Goal: Book appointment/travel/reservation

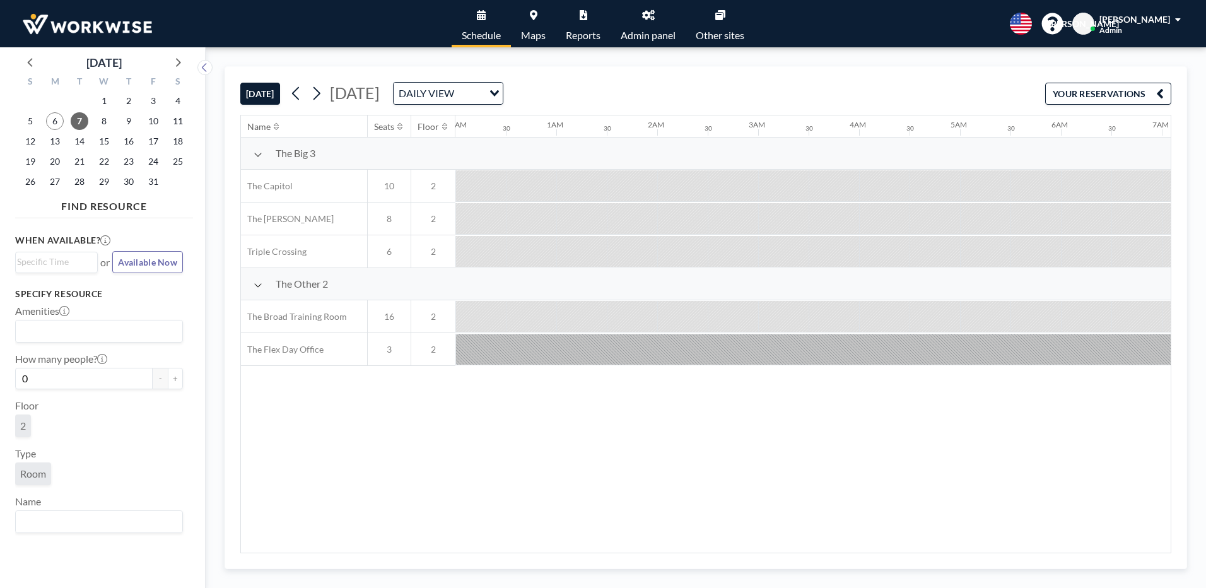
scroll to position [0, 1312]
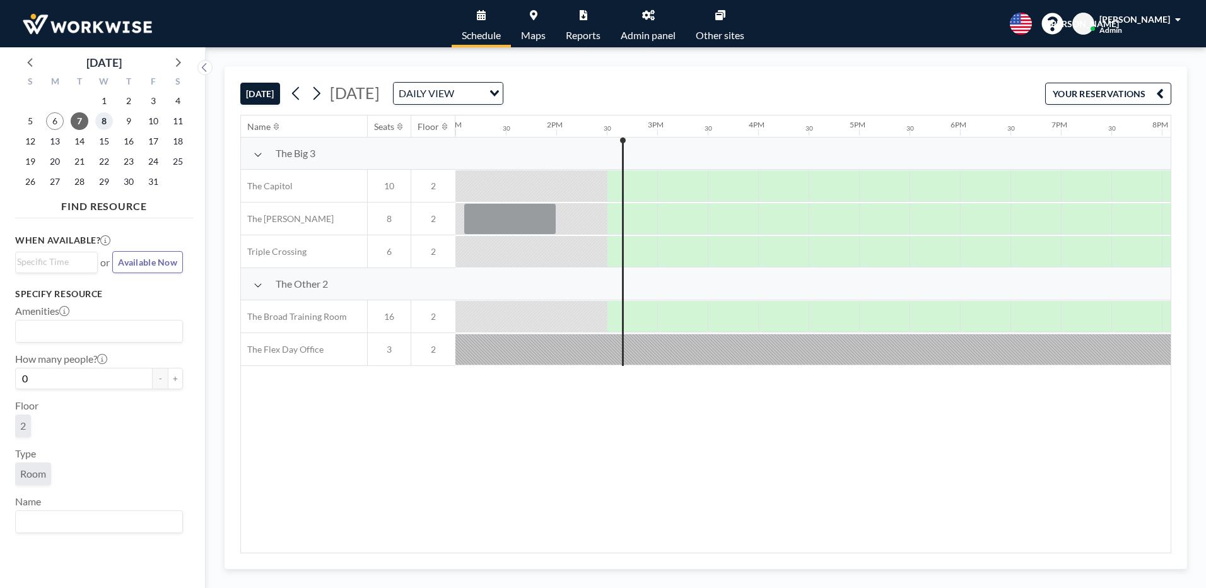
click at [101, 122] on span "8" at bounding box center [104, 121] width 18 height 18
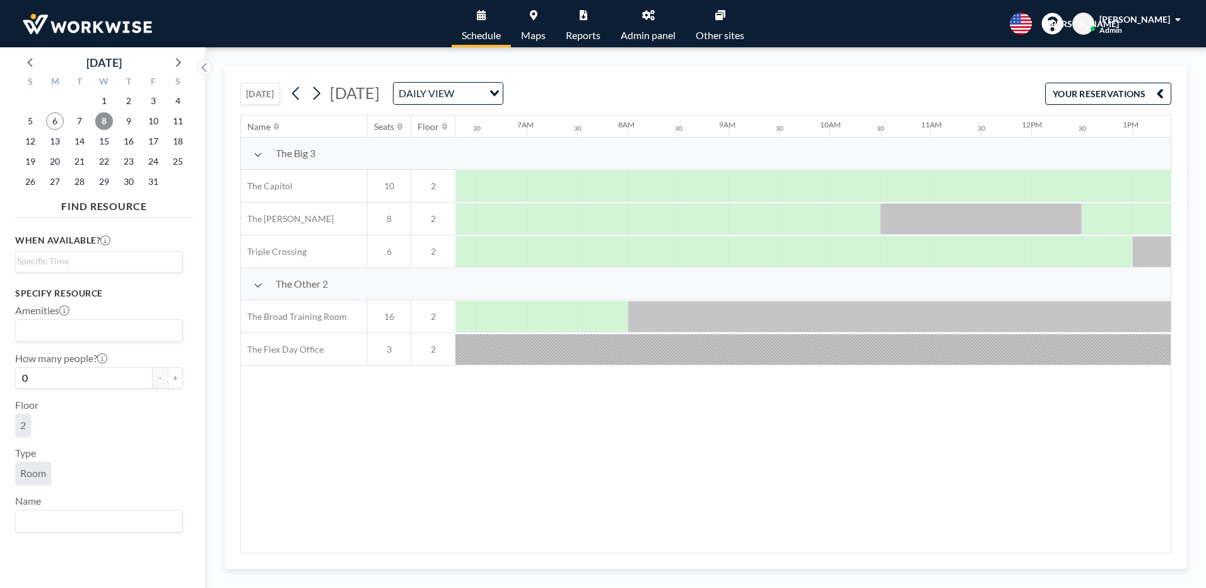
scroll to position [0, 757]
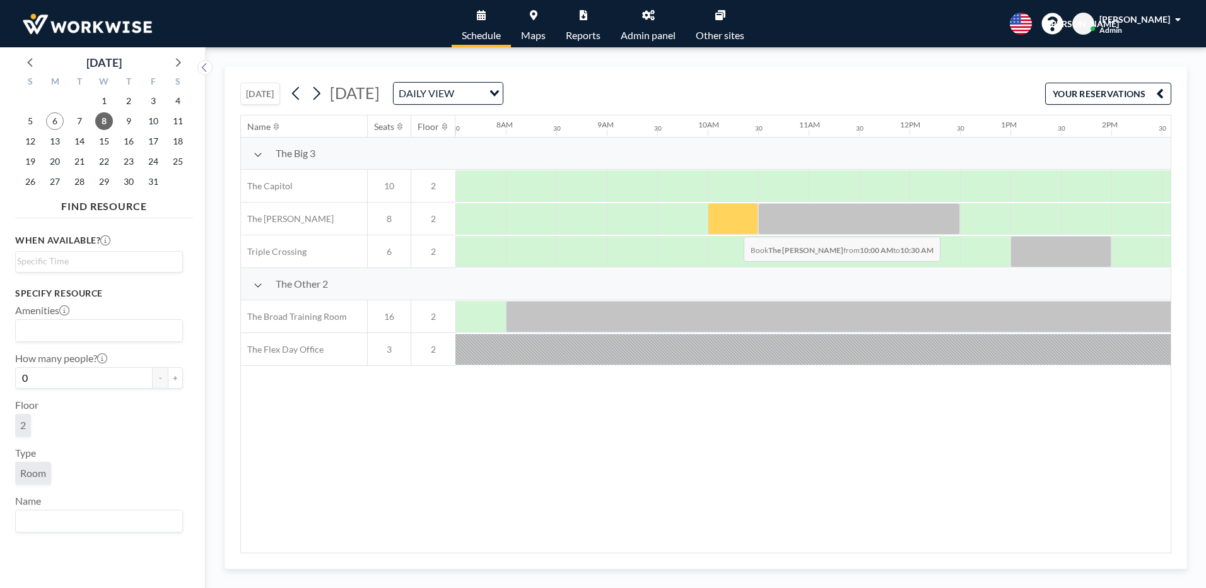
click at [733, 227] on div at bounding box center [733, 219] width 50 height 32
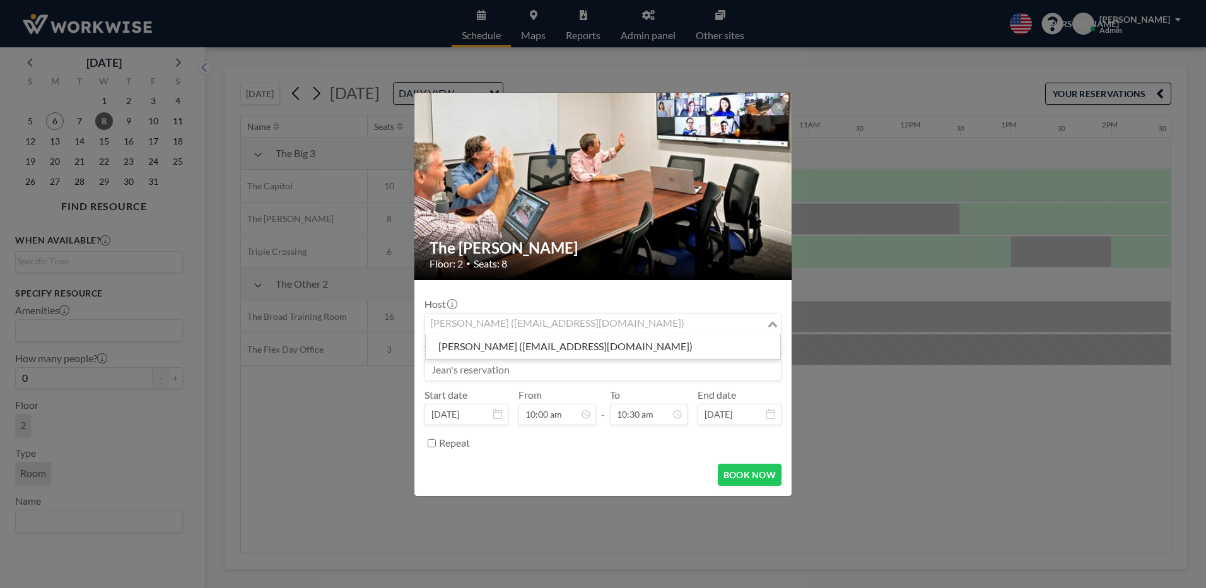
click at [461, 313] on div "[PERSON_NAME] ([EMAIL_ADDRESS][DOMAIN_NAME])" at bounding box center [595, 322] width 341 height 19
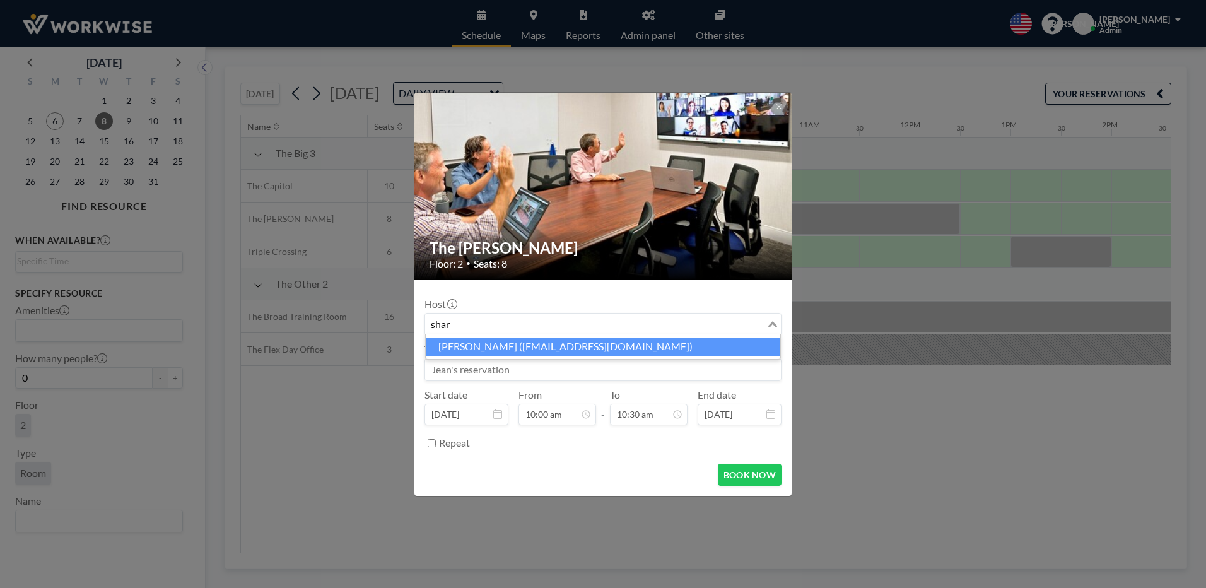
click at [463, 341] on li "[PERSON_NAME] ([EMAIL_ADDRESS][DOMAIN_NAME])" at bounding box center [603, 346] width 354 height 18
type input "shar"
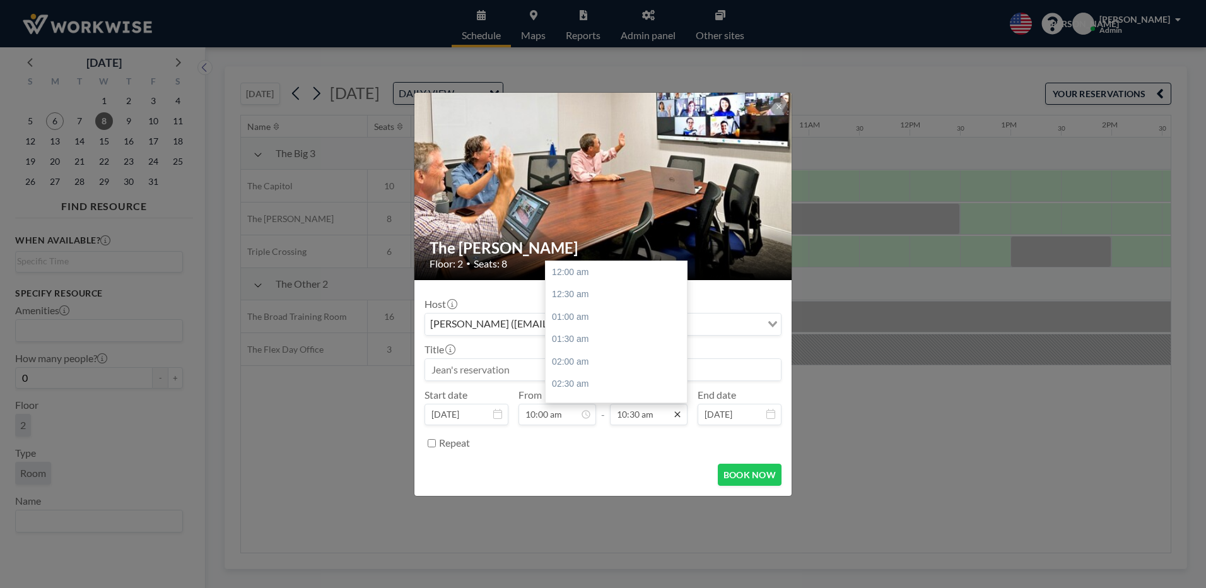
scroll to position [471, 0]
click at [679, 414] on icon at bounding box center [677, 414] width 10 height 10
click at [574, 294] on div "11:00 am" at bounding box center [619, 295] width 148 height 23
type input "11:00 am"
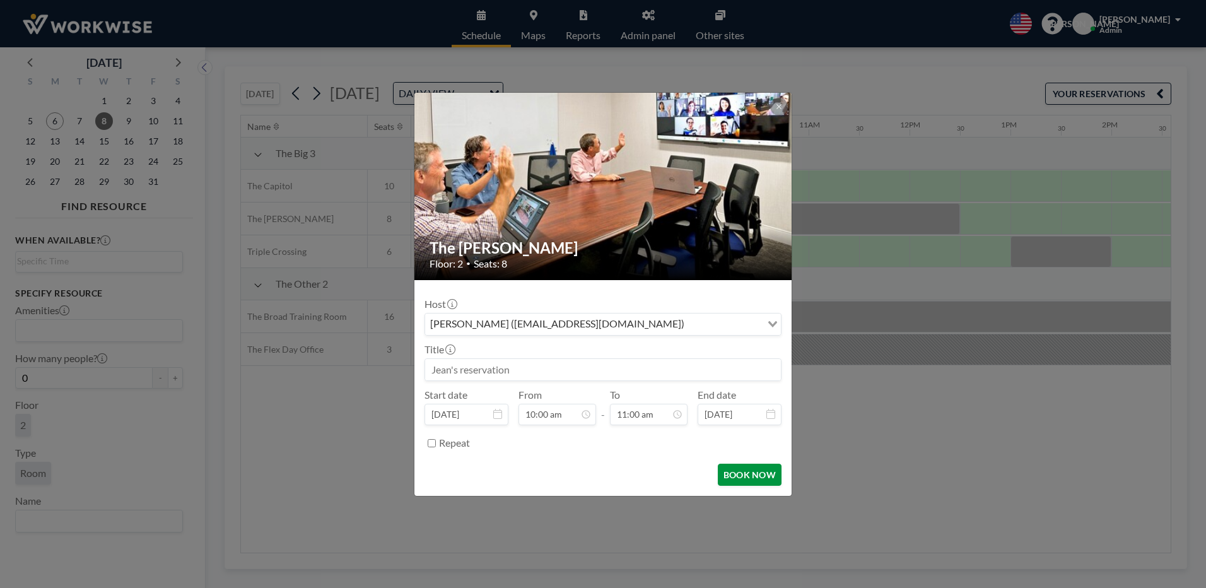
click at [755, 480] on button "BOOK NOW" at bounding box center [750, 474] width 64 height 22
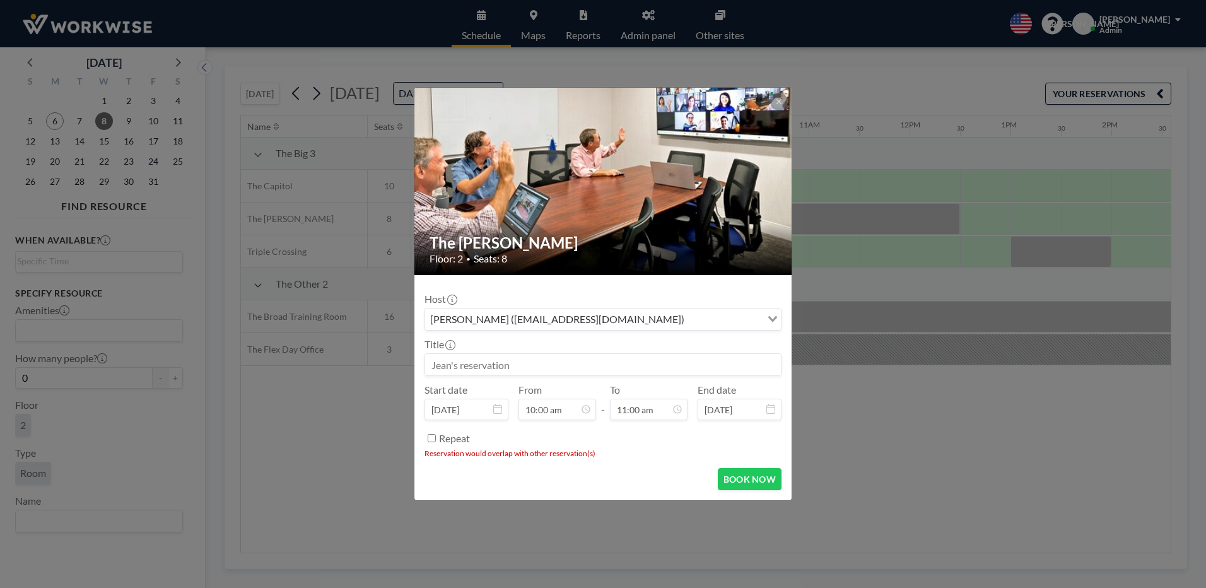
click at [846, 445] on div "The [PERSON_NAME] Floor: 2 • Seats: 8 Host [PERSON_NAME] ([EMAIL_ADDRESS][DOMAI…" at bounding box center [603, 294] width 1206 height 588
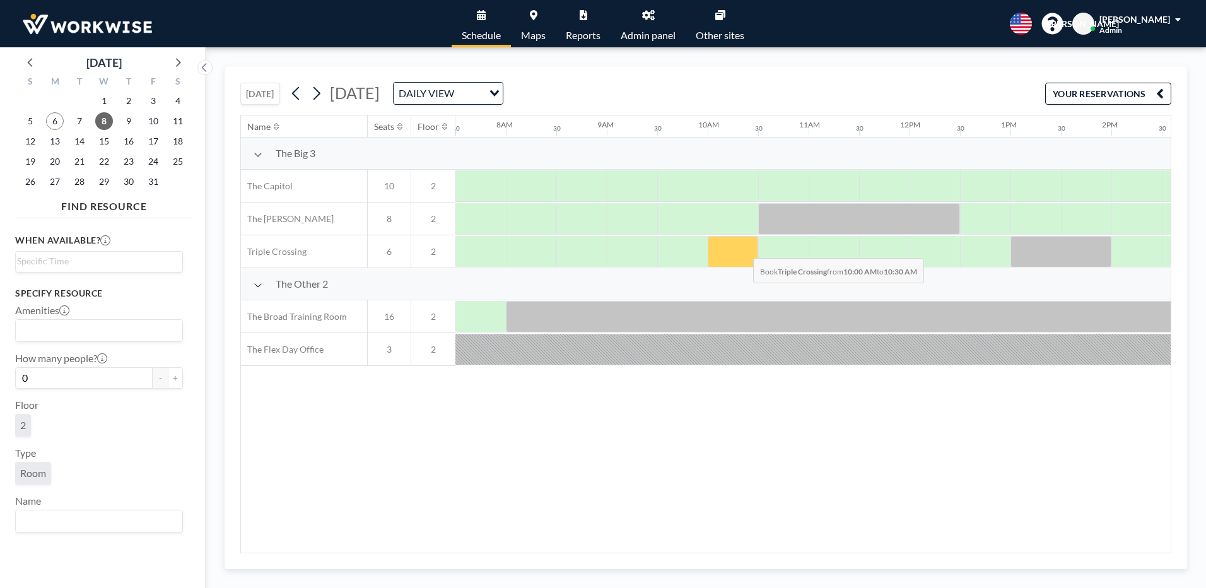
click at [743, 248] on div at bounding box center [733, 252] width 50 height 32
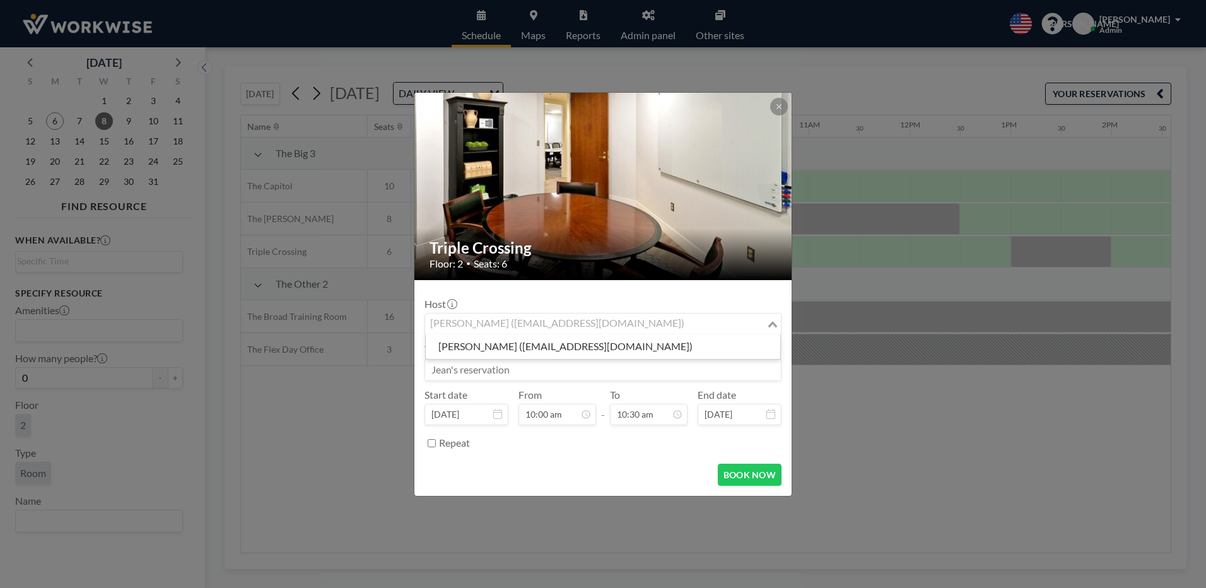
click at [564, 320] on div "[PERSON_NAME] ([EMAIL_ADDRESS][DOMAIN_NAME])" at bounding box center [595, 322] width 341 height 19
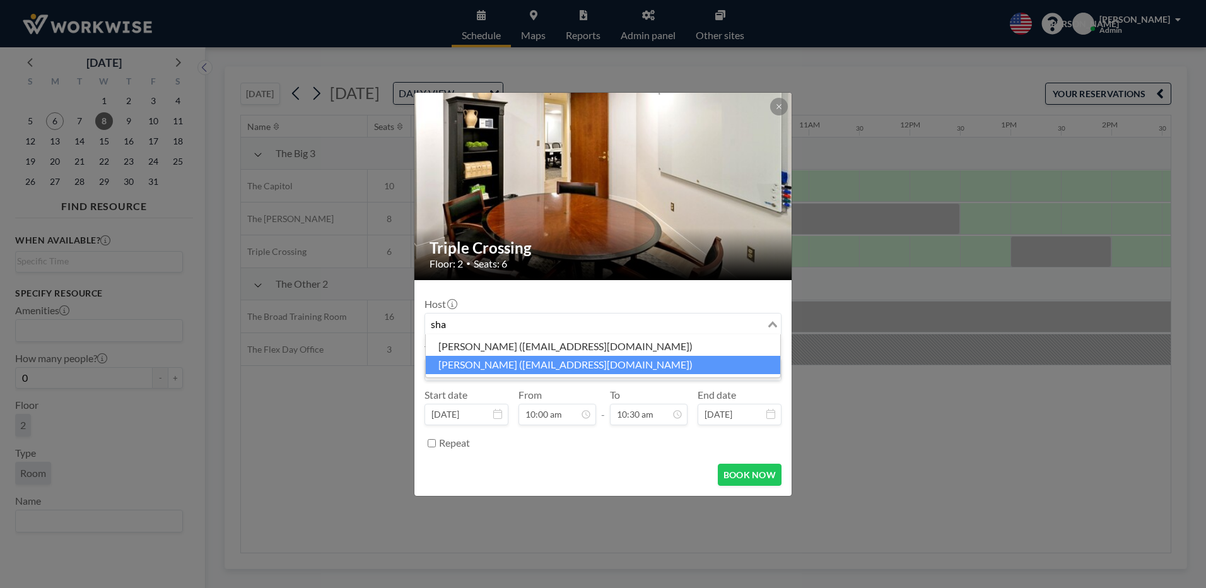
click at [469, 366] on li "[PERSON_NAME] ([EMAIL_ADDRESS][DOMAIN_NAME])" at bounding box center [603, 365] width 354 height 18
type input "sha"
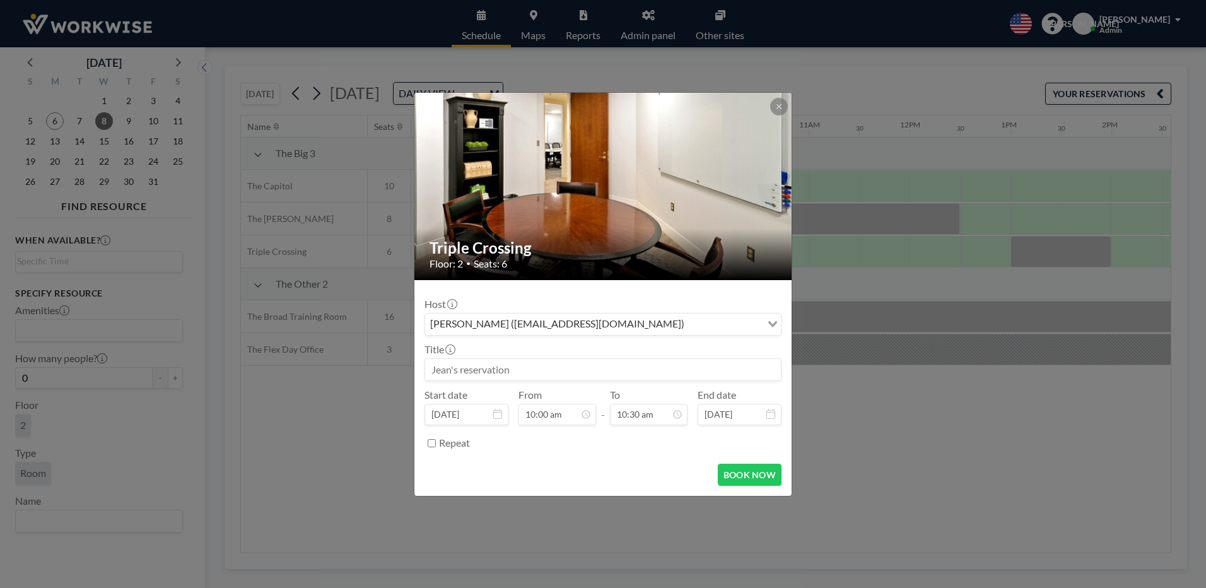
scroll to position [471, 0]
click at [477, 372] on input at bounding box center [603, 369] width 356 height 21
type input "[PERSON_NAME]'s reservation"
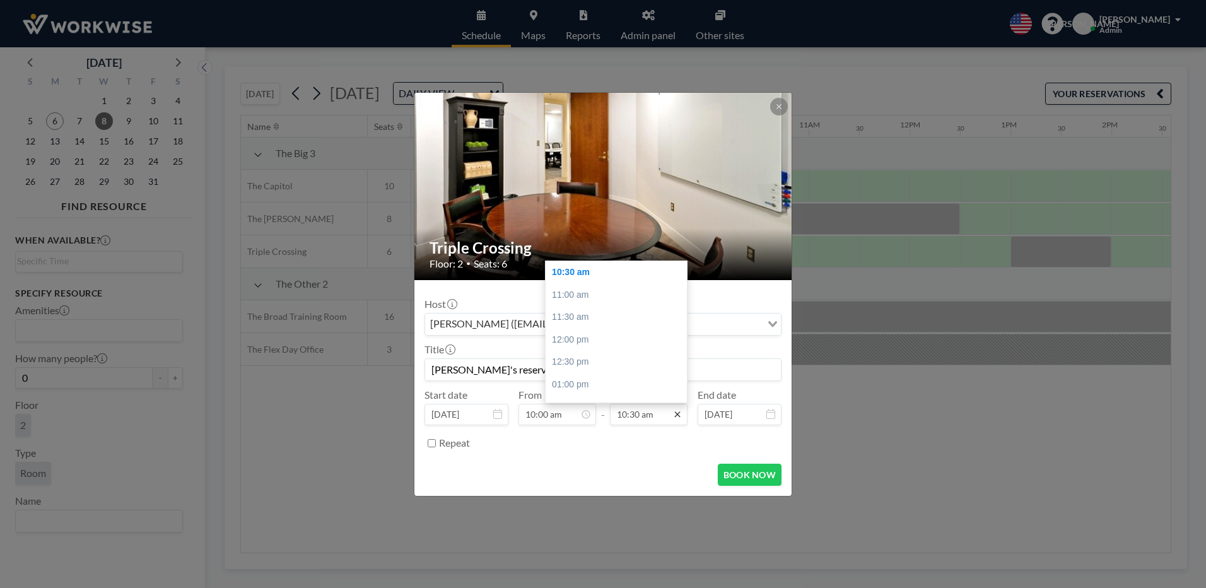
click at [681, 417] on icon at bounding box center [677, 414] width 10 height 10
click at [573, 298] on div "11:00 am" at bounding box center [619, 295] width 148 height 23
type input "11:00 am"
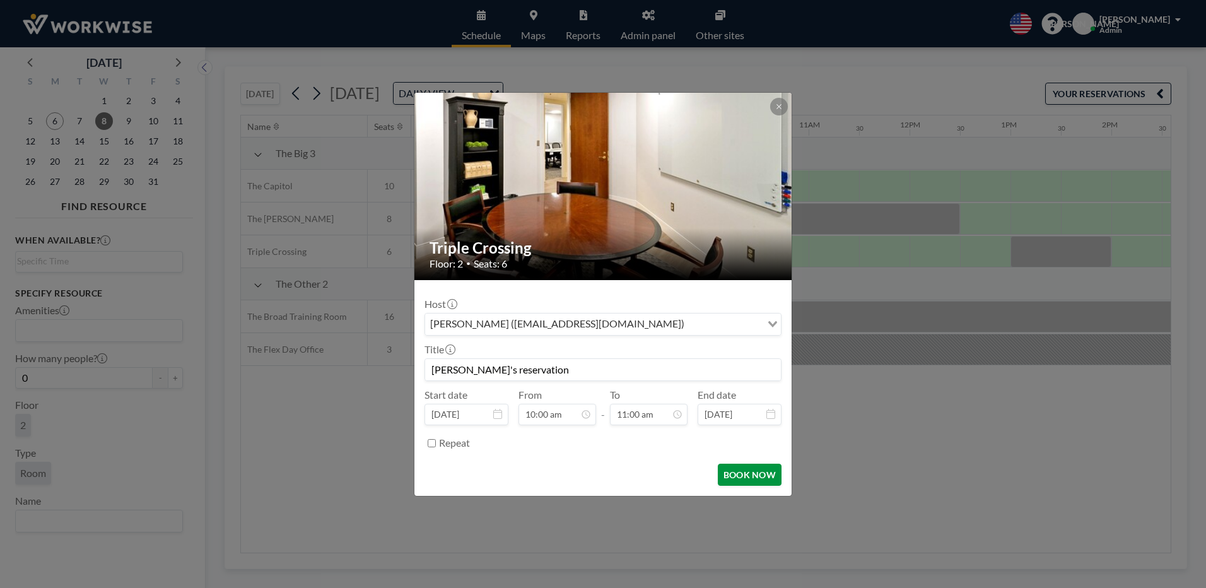
click at [744, 473] on button "BOOK NOW" at bounding box center [750, 474] width 64 height 22
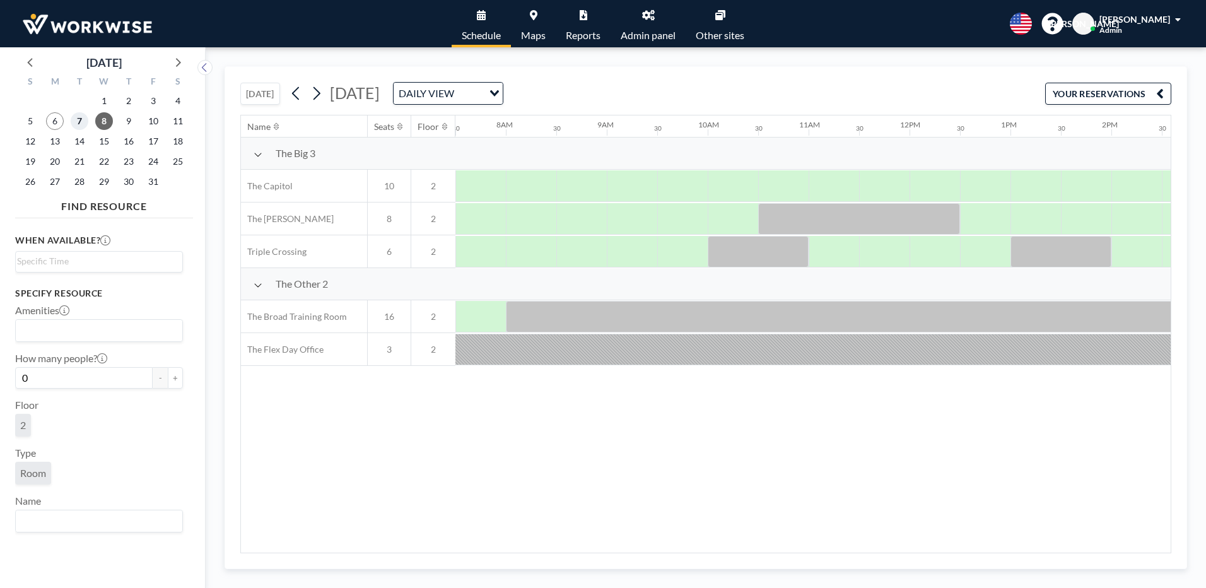
click at [86, 119] on span "7" at bounding box center [80, 121] width 18 height 18
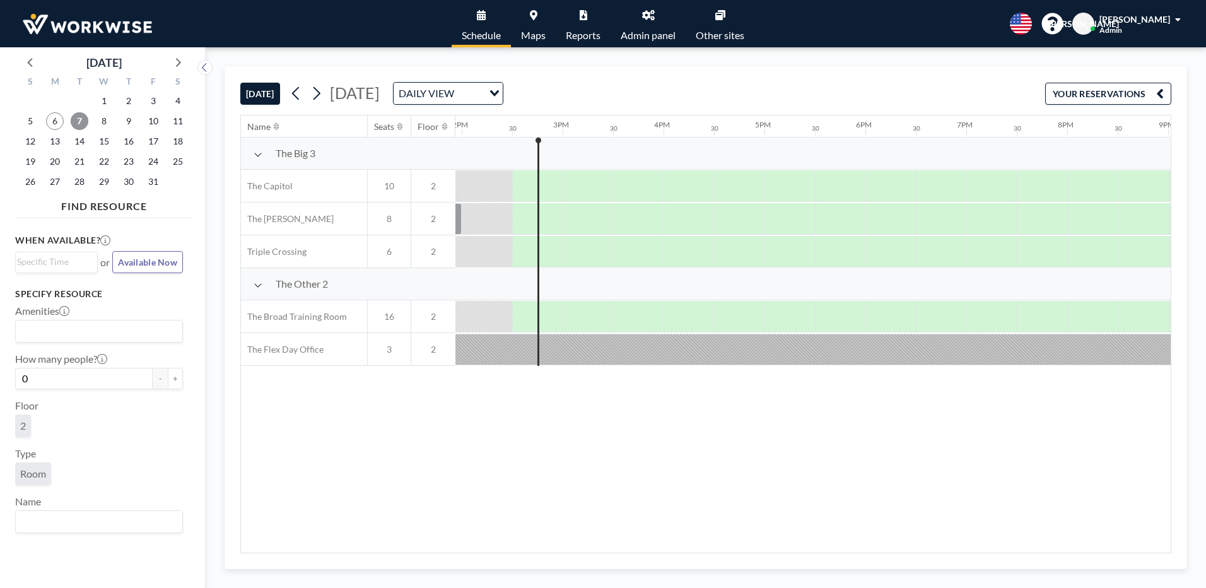
scroll to position [0, 1413]
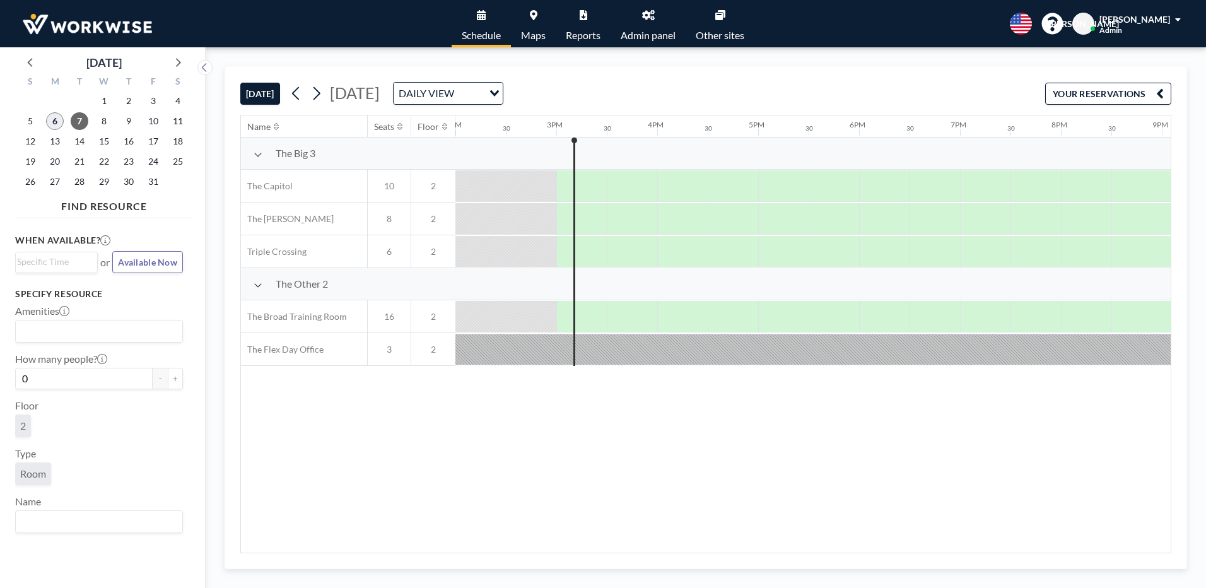
click at [54, 120] on span "6" at bounding box center [55, 121] width 18 height 18
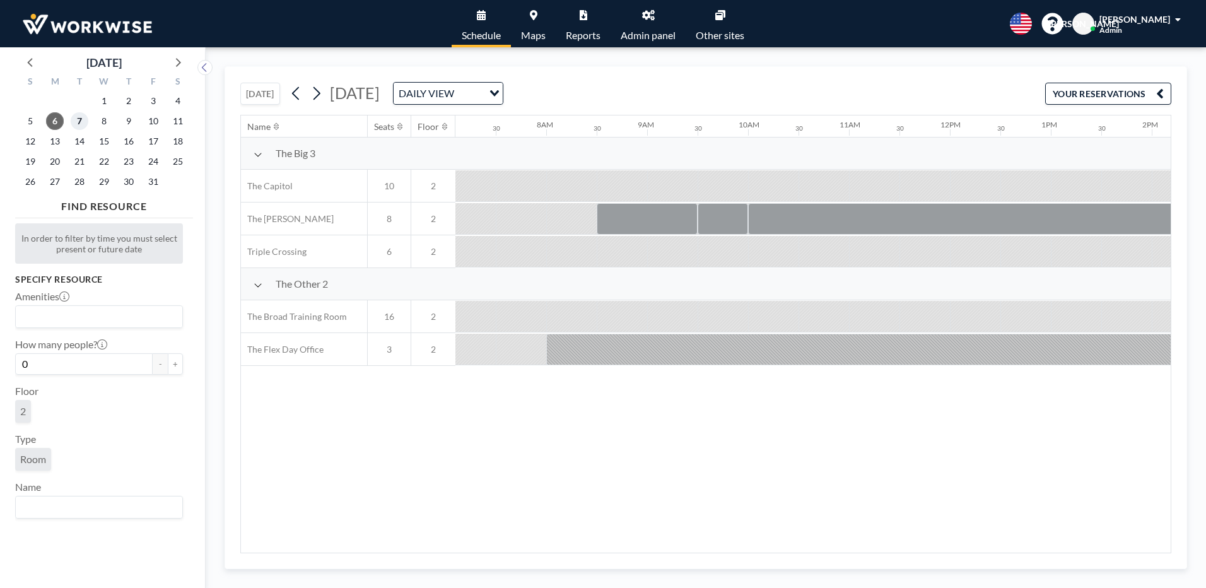
scroll to position [0, 757]
click at [81, 119] on span "7" at bounding box center [80, 121] width 18 height 18
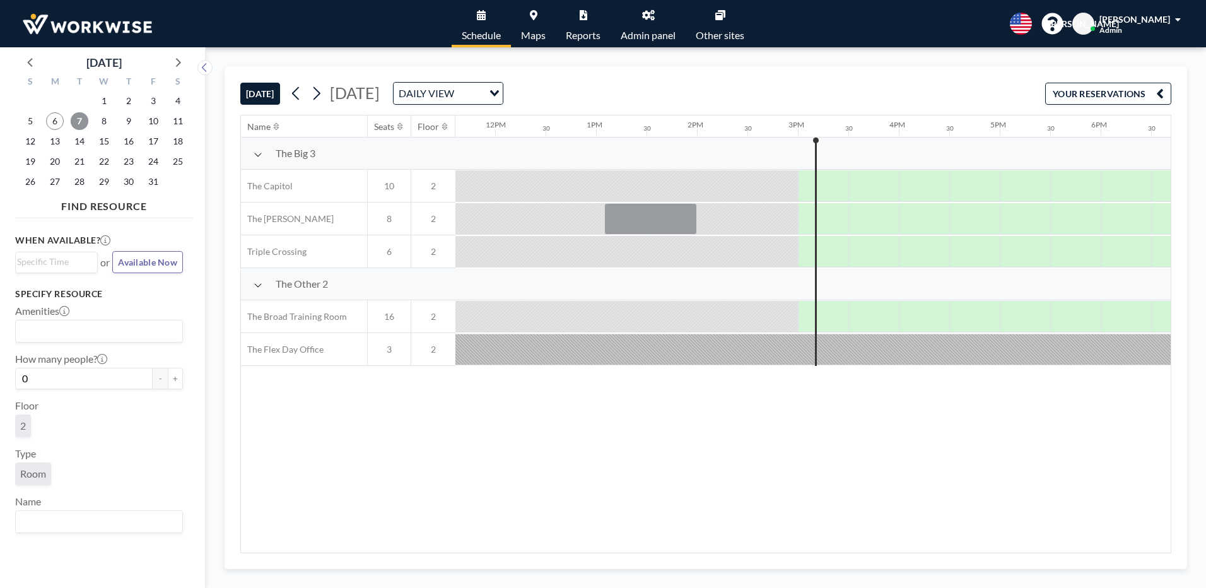
scroll to position [0, 1463]
